Goal: Entertainment & Leisure: Consume media (video, audio)

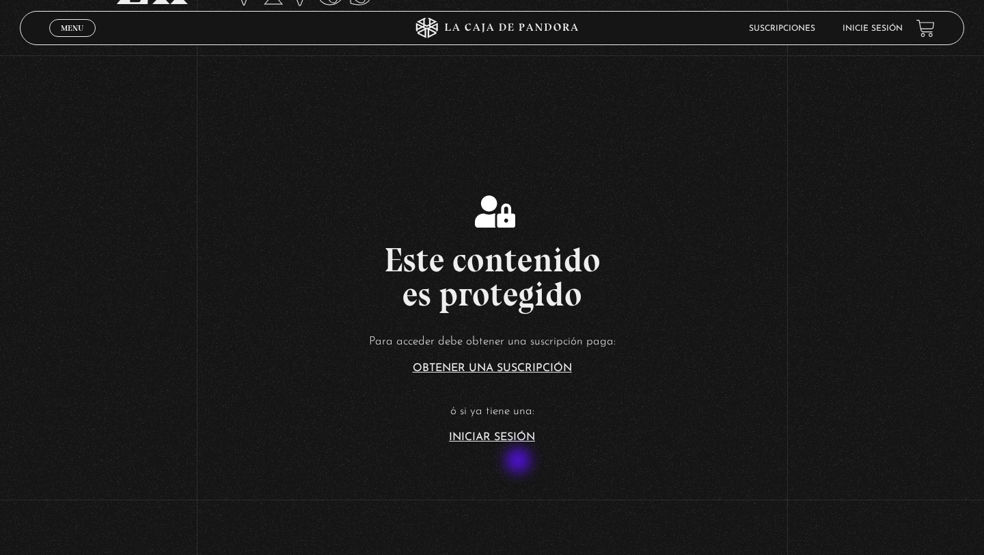
scroll to position [141, 0]
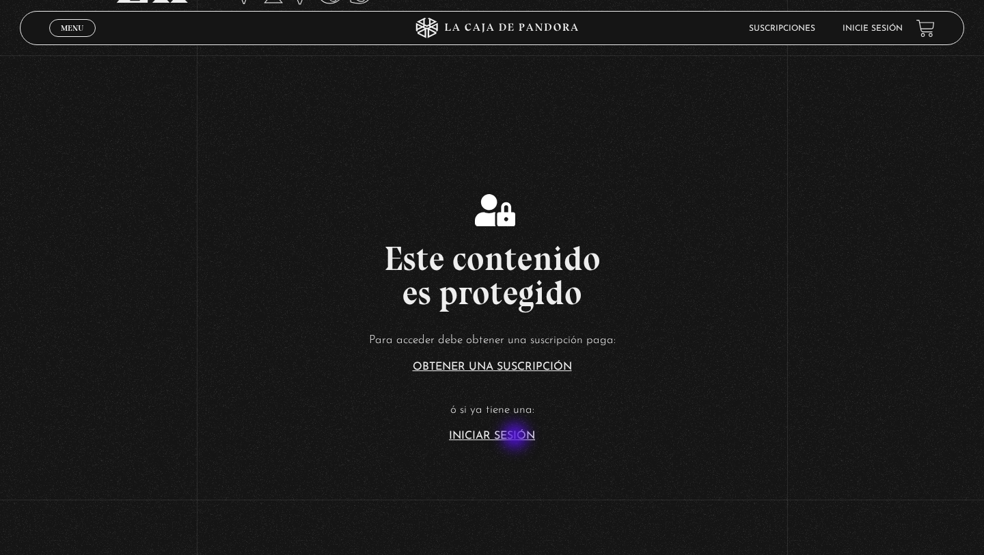
click at [517, 437] on link "Iniciar Sesión" at bounding box center [492, 436] width 86 height 11
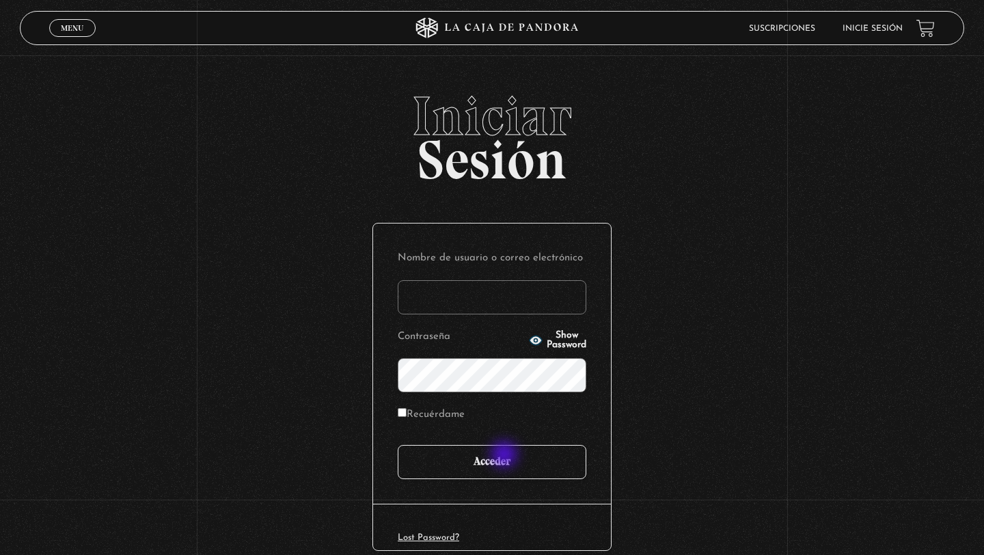
type input "roxum02@gmail.com"
click at [511, 461] on input "Acceder" at bounding box center [492, 462] width 189 height 34
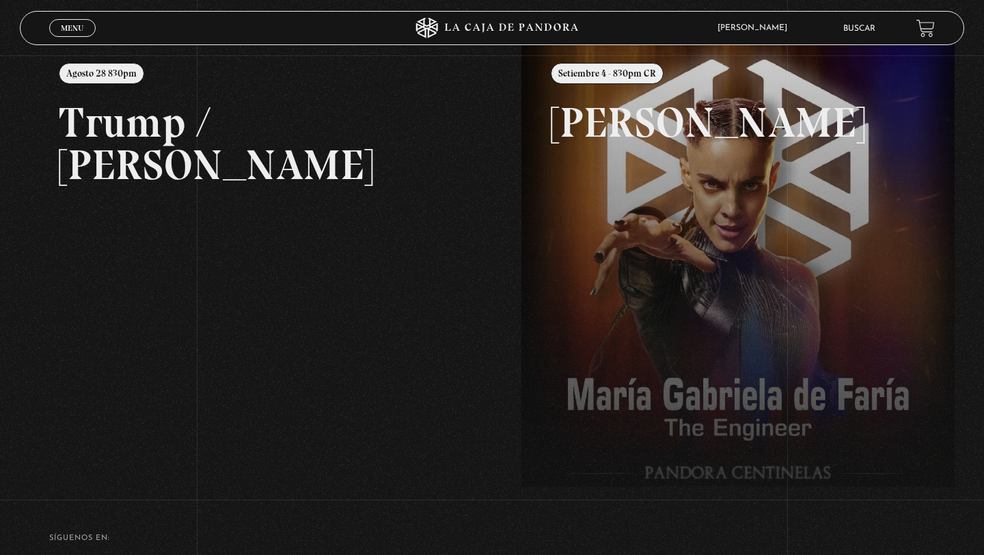
scroll to position [175, 0]
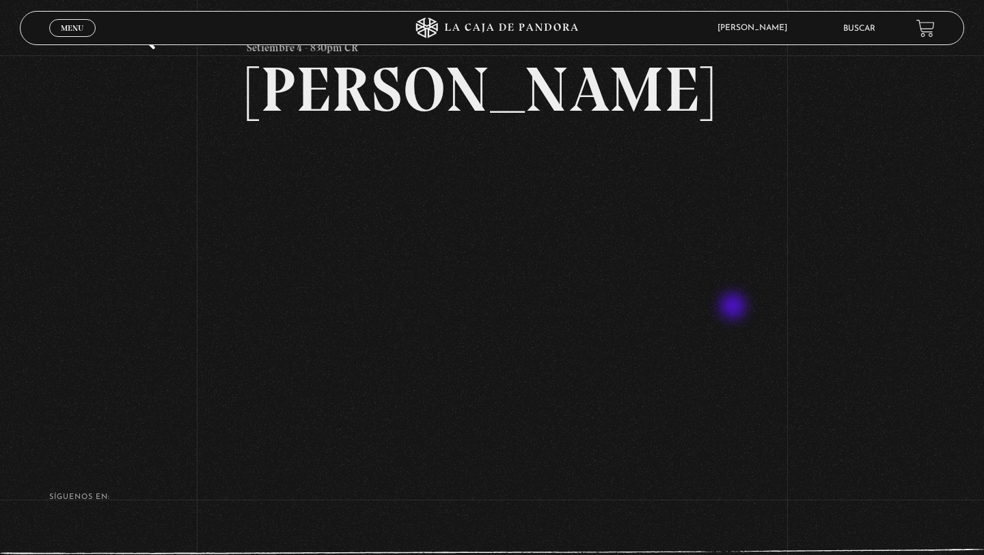
scroll to position [81, 0]
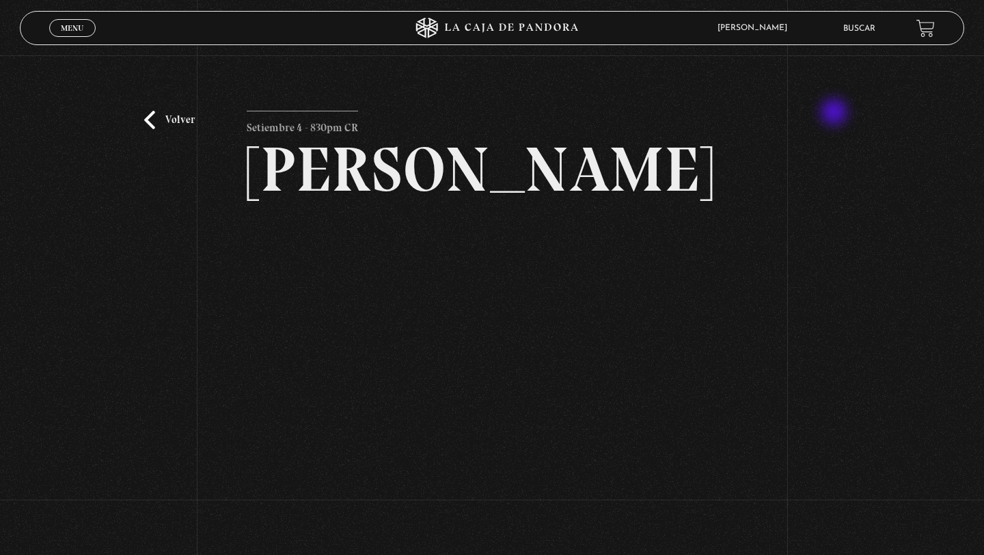
click at [836, 113] on div "Volver Setiembre 4 - 830pm CR [PERSON_NAME]" at bounding box center [492, 290] width 984 height 470
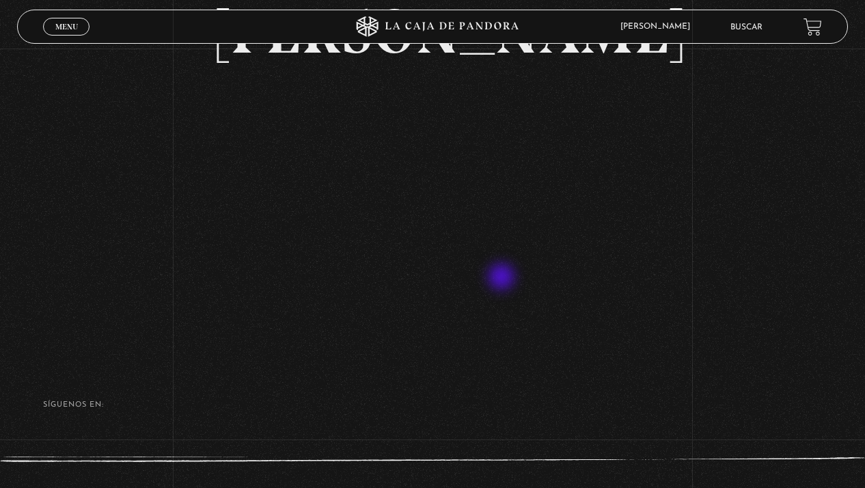
scroll to position [126, 0]
